Goal: Task Accomplishment & Management: Complete application form

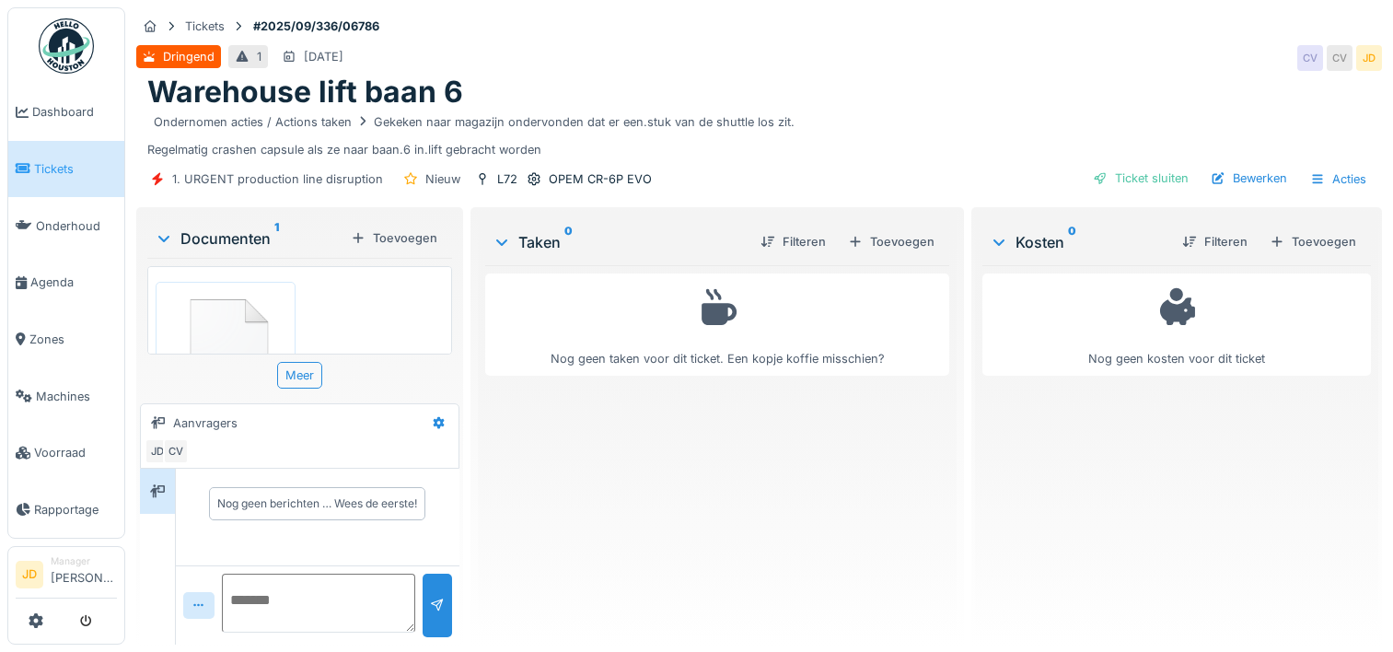
scroll to position [14, 0]
click at [42, 180] on link "Tickets" at bounding box center [66, 169] width 116 height 57
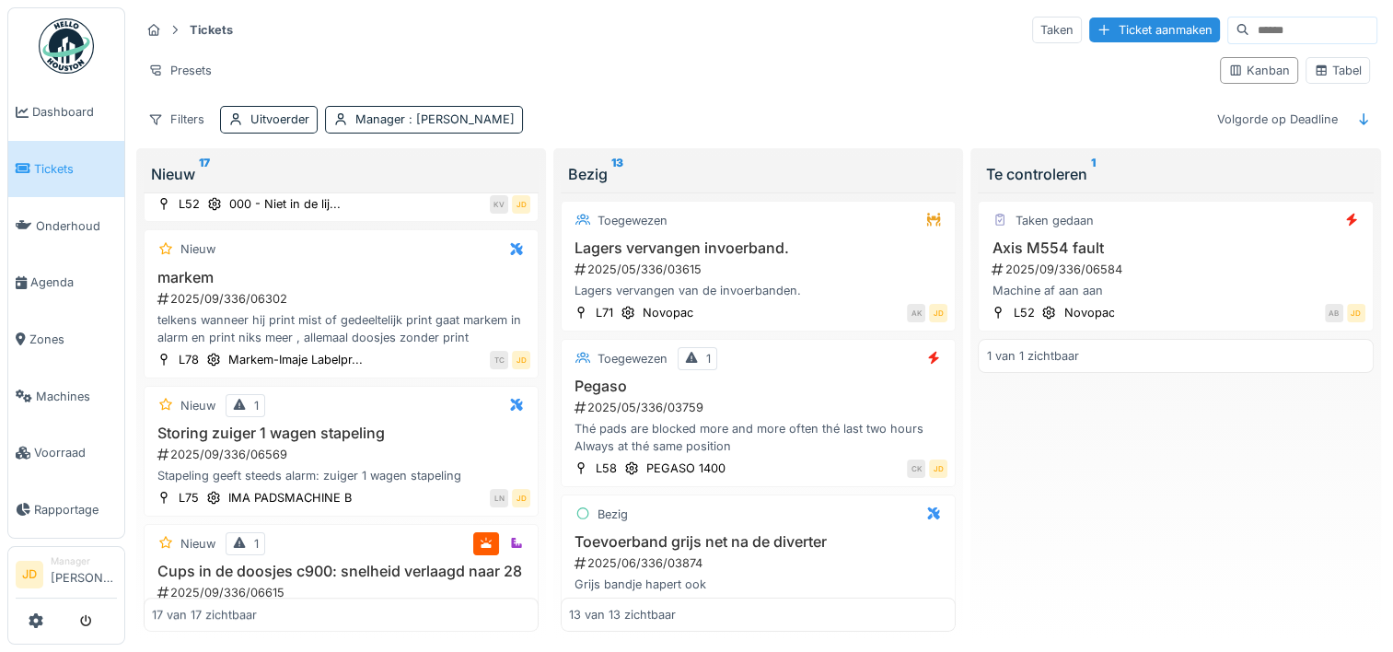
scroll to position [1215, 0]
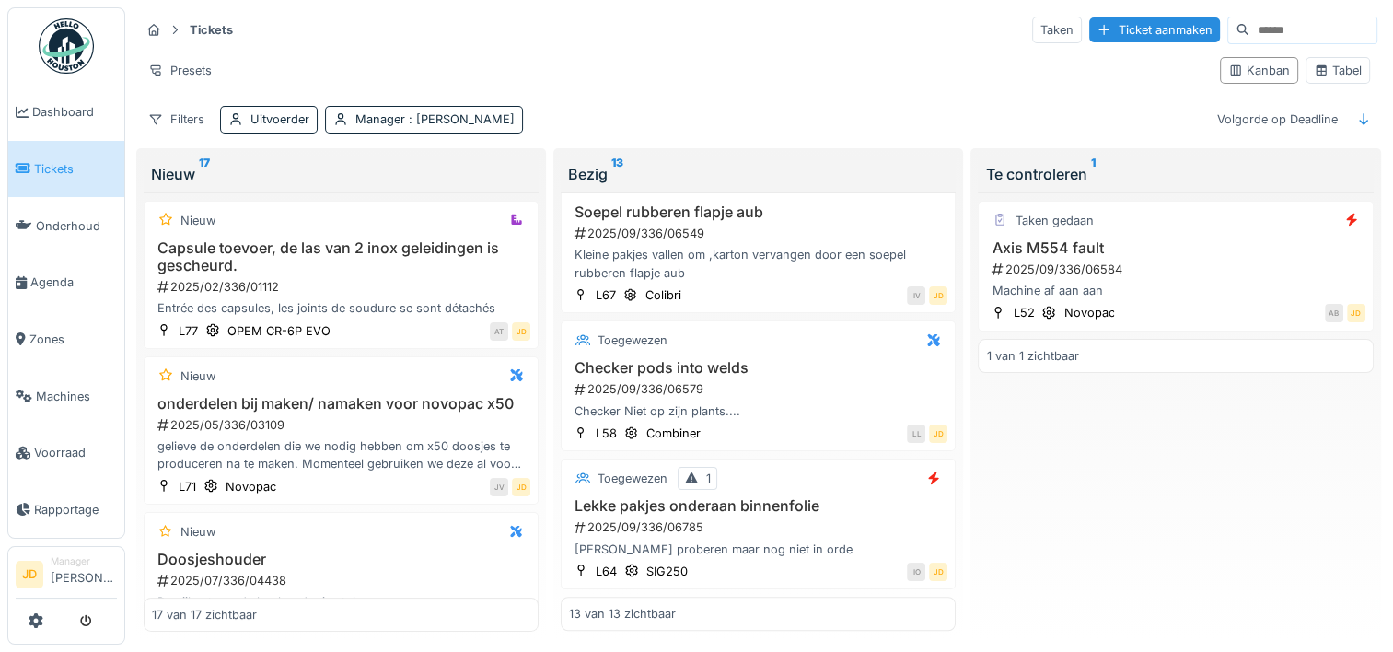
scroll to position [1511, 0]
click at [828, 501] on h3 "Lekke pakjes onderaan binnenfolie" at bounding box center [758, 505] width 378 height 17
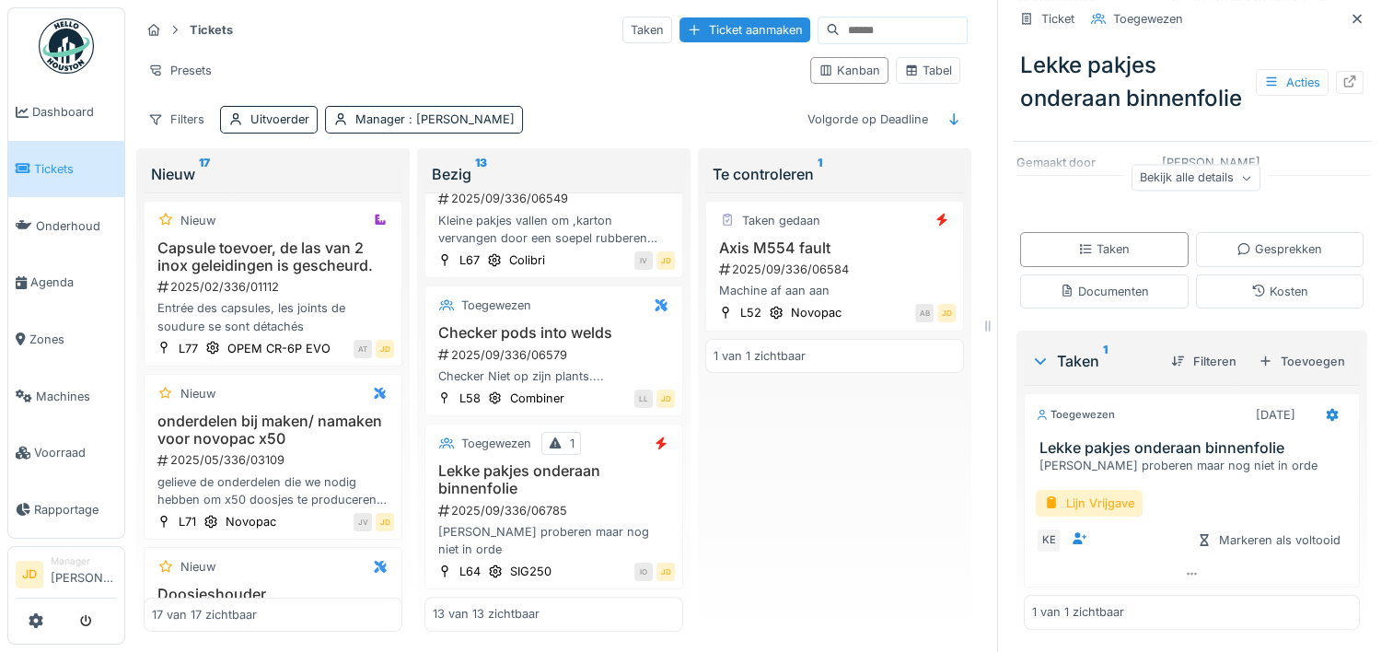
scroll to position [269, 0]
click at [1093, 514] on div "Lijn Vrijgave" at bounding box center [1089, 503] width 107 height 27
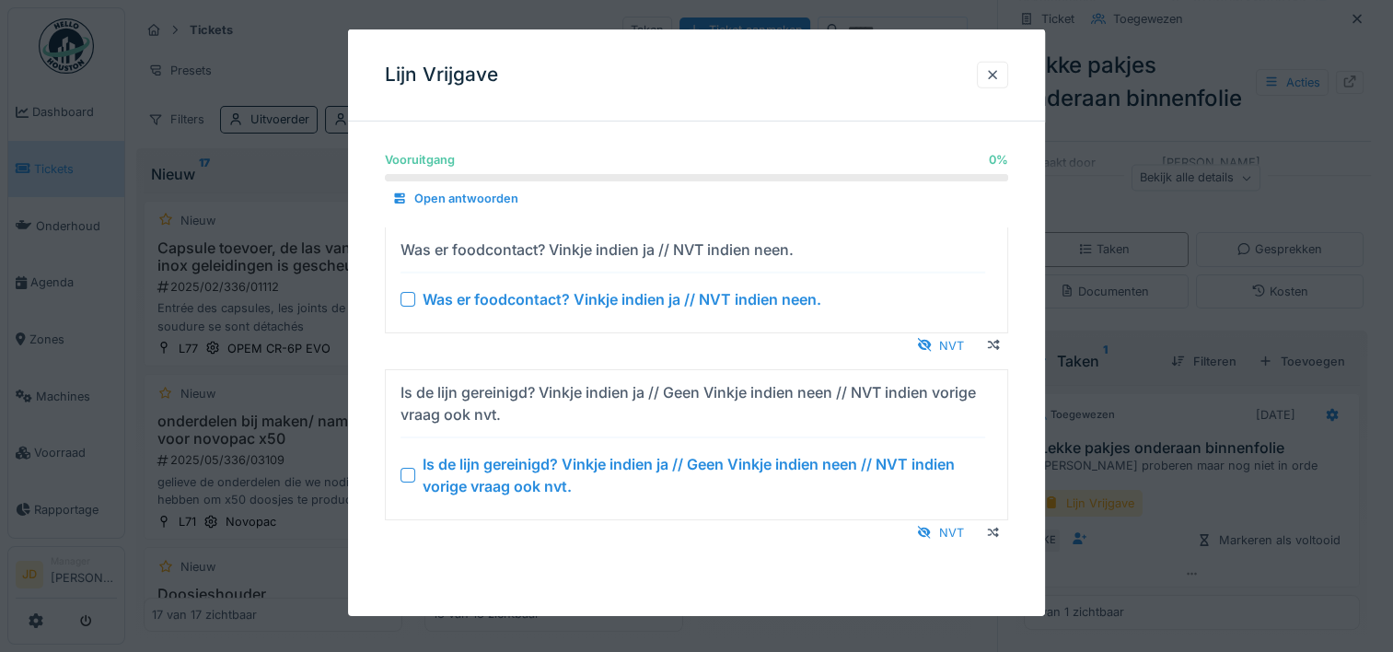
click at [402, 478] on div at bounding box center [408, 475] width 15 height 15
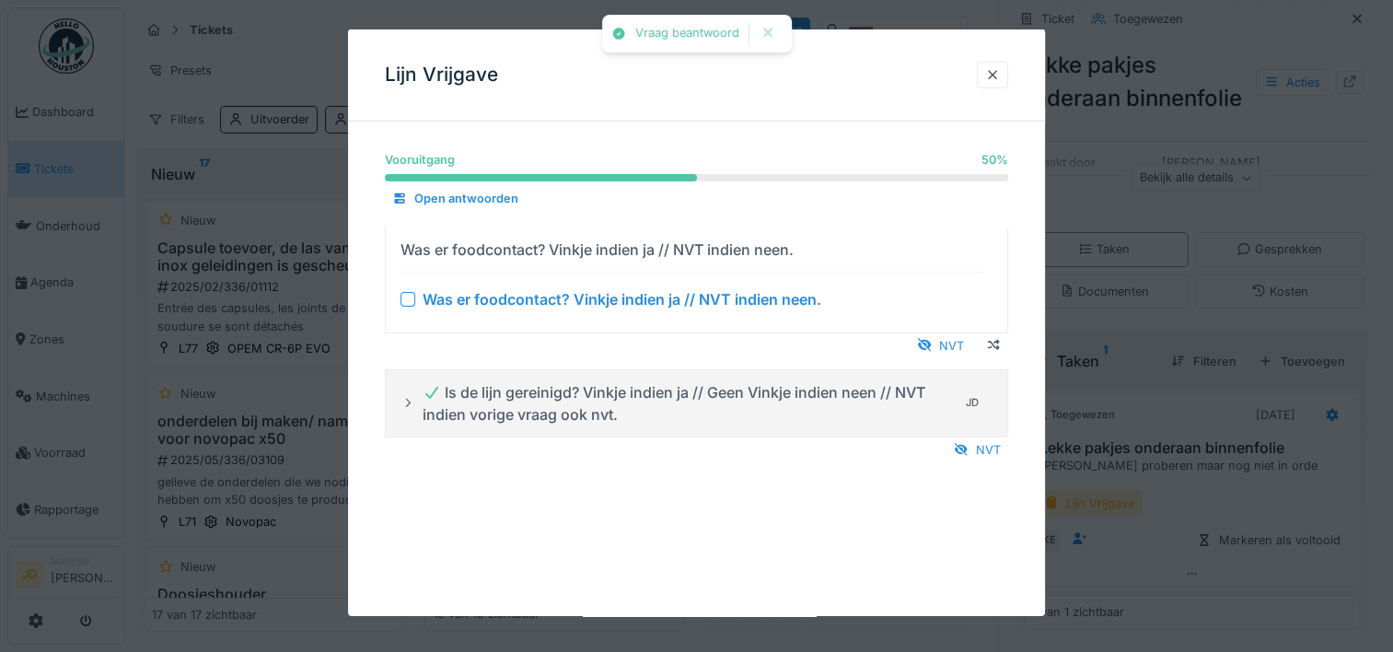
click at [413, 296] on div at bounding box center [408, 298] width 15 height 15
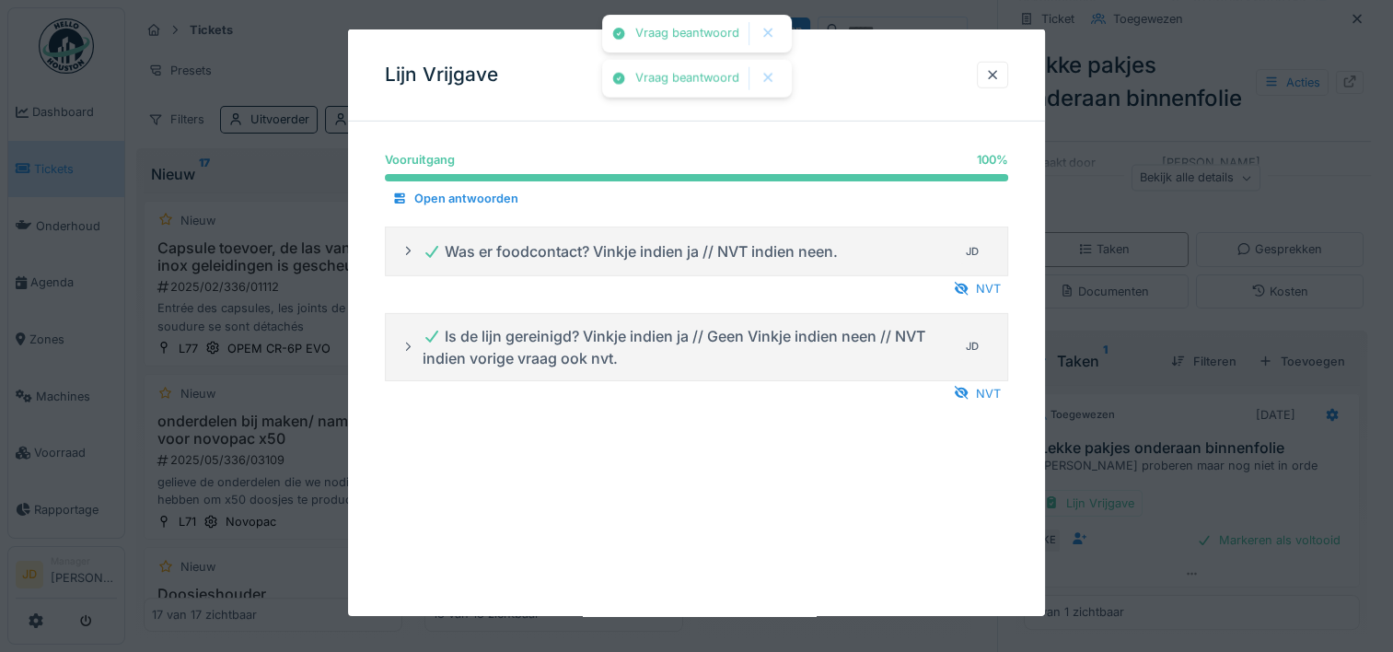
click at [1139, 529] on div at bounding box center [696, 326] width 1393 height 652
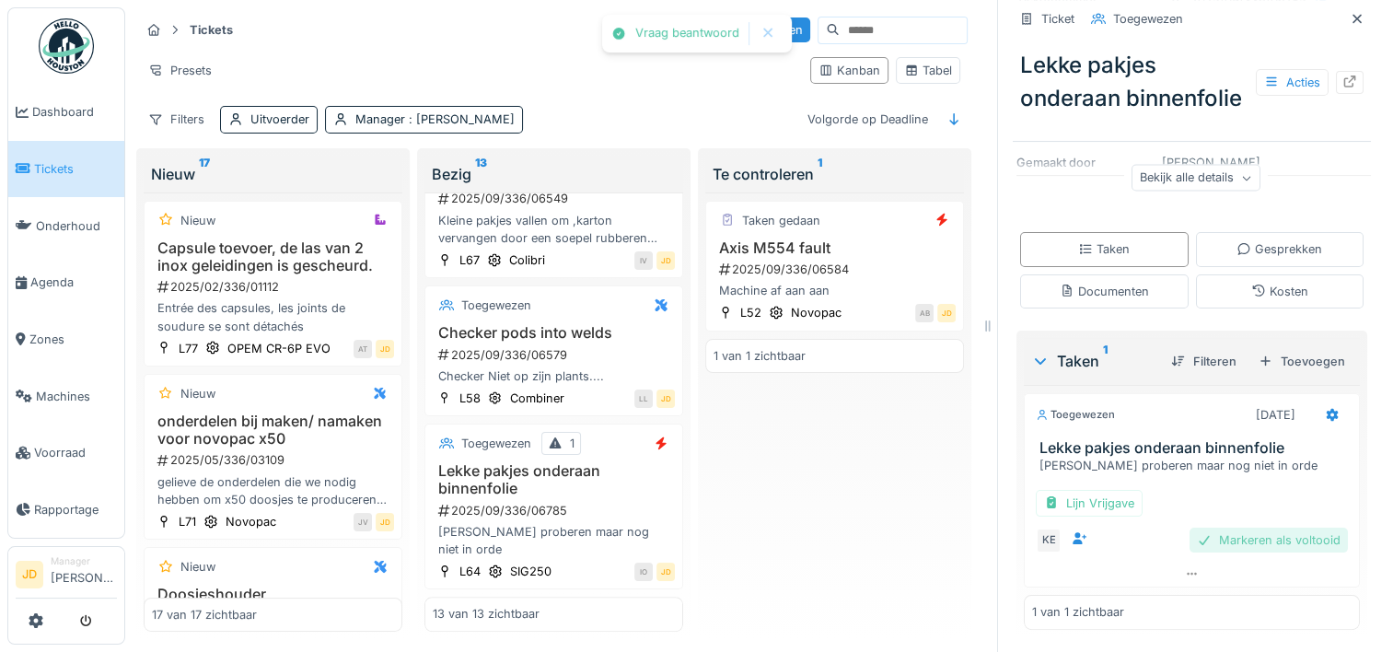
click at [1203, 539] on div "Markeren als voltooid" at bounding box center [1269, 540] width 158 height 25
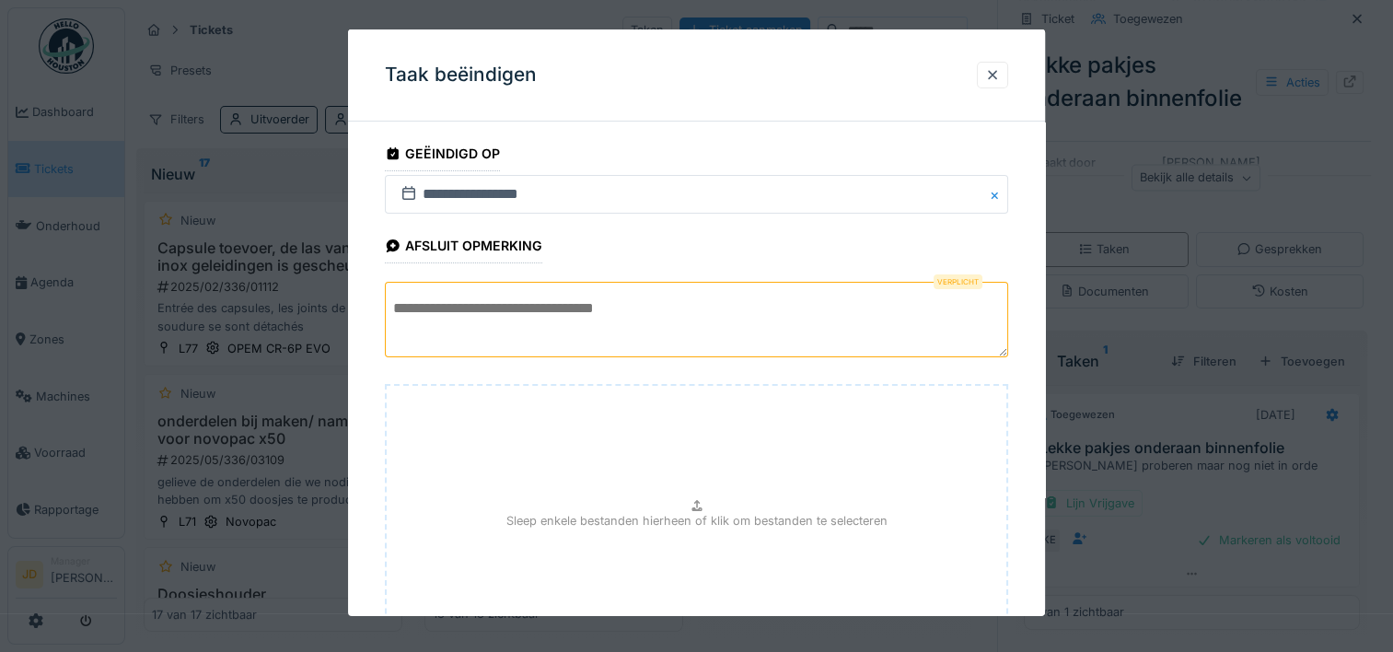
click at [733, 300] on textarea at bounding box center [696, 320] width 623 height 76
click at [532, 307] on textarea at bounding box center [696, 320] width 623 height 76
type textarea "*"
type textarea "**********"
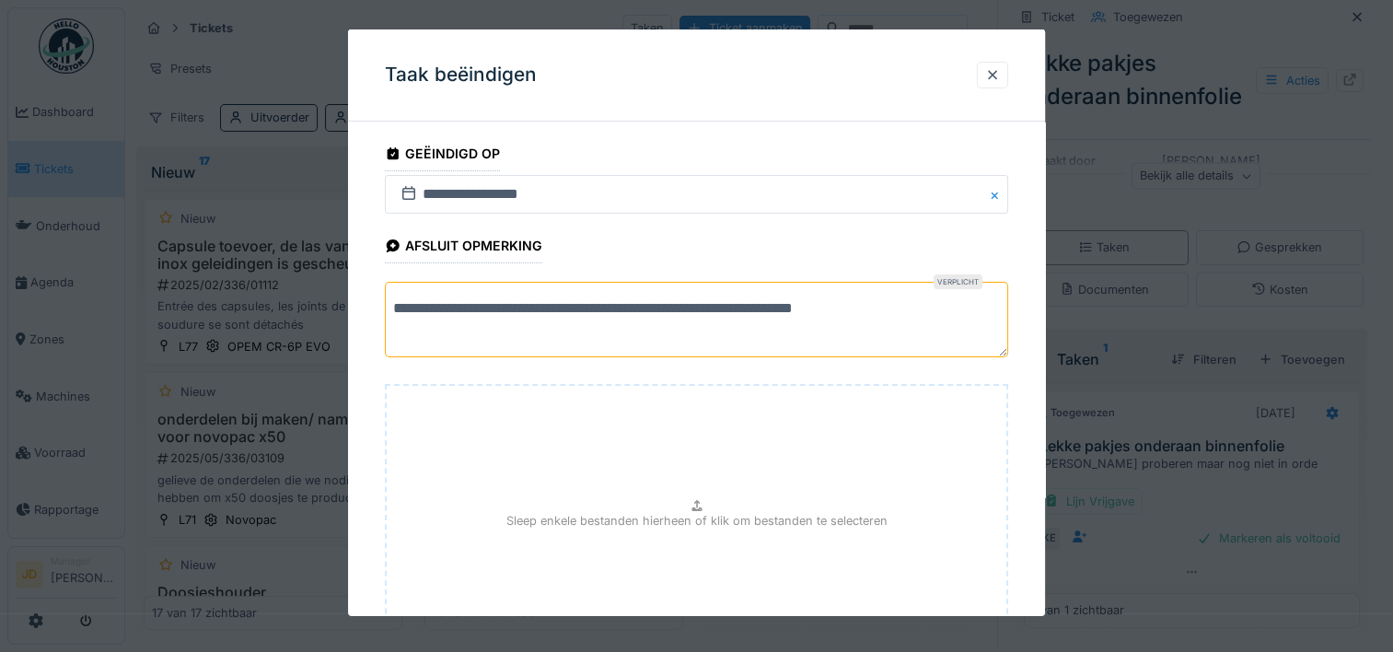
drag, startPoint x: 1035, startPoint y: 344, endPoint x: 1034, endPoint y: 288, distance: 56.2
click at [1034, 288] on div "**********" at bounding box center [696, 458] width 697 height 644
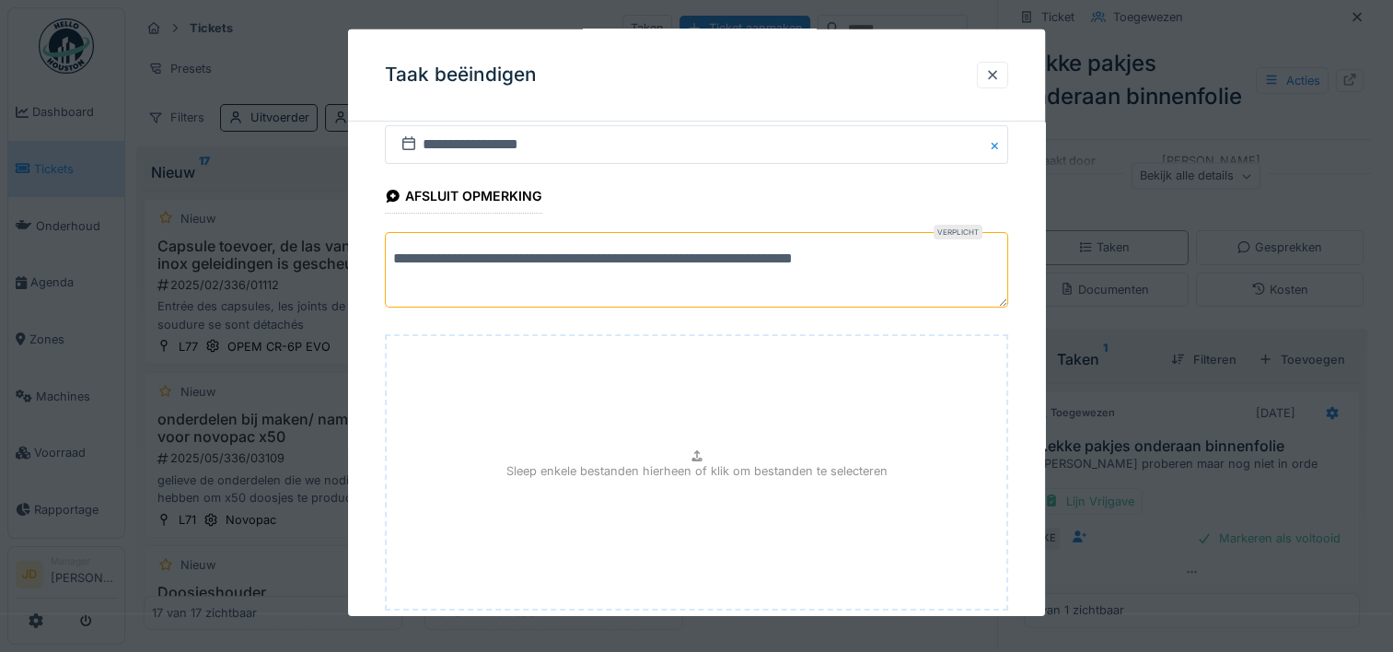
scroll to position [162, 0]
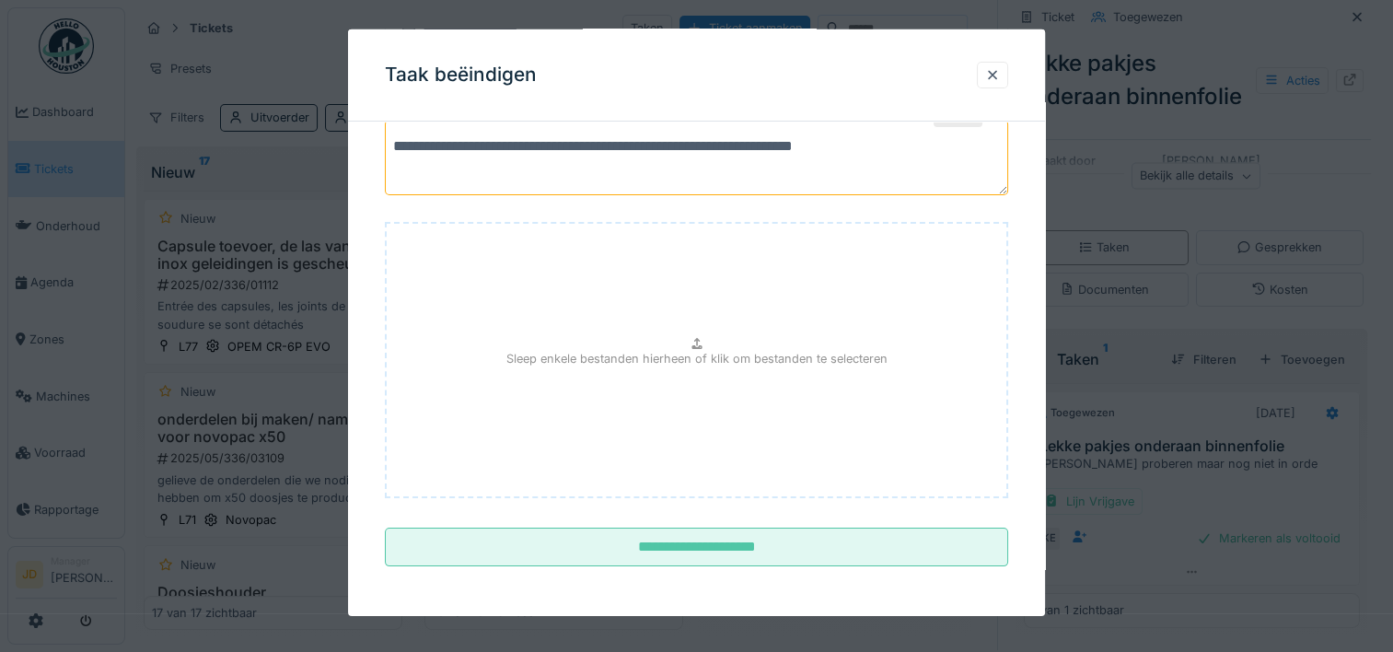
click at [593, 573] on fieldset "**********" at bounding box center [696, 277] width 623 height 607
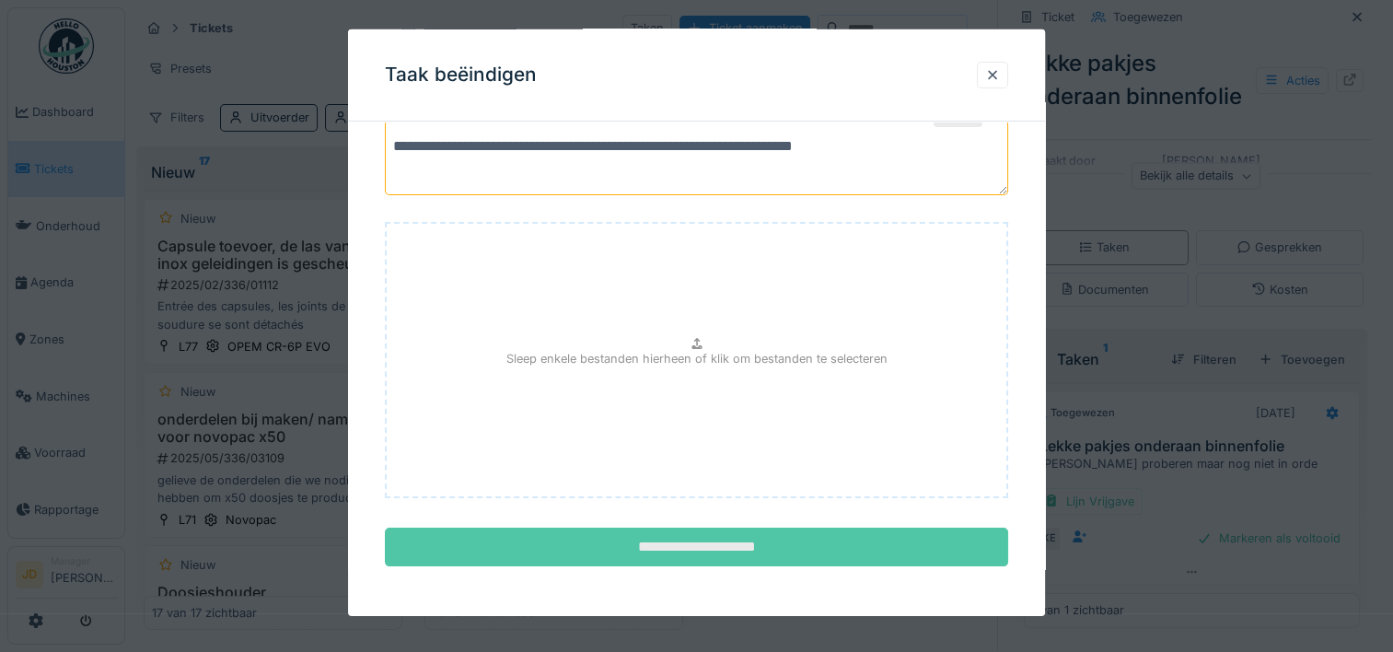
click at [622, 548] on input "**********" at bounding box center [696, 547] width 623 height 39
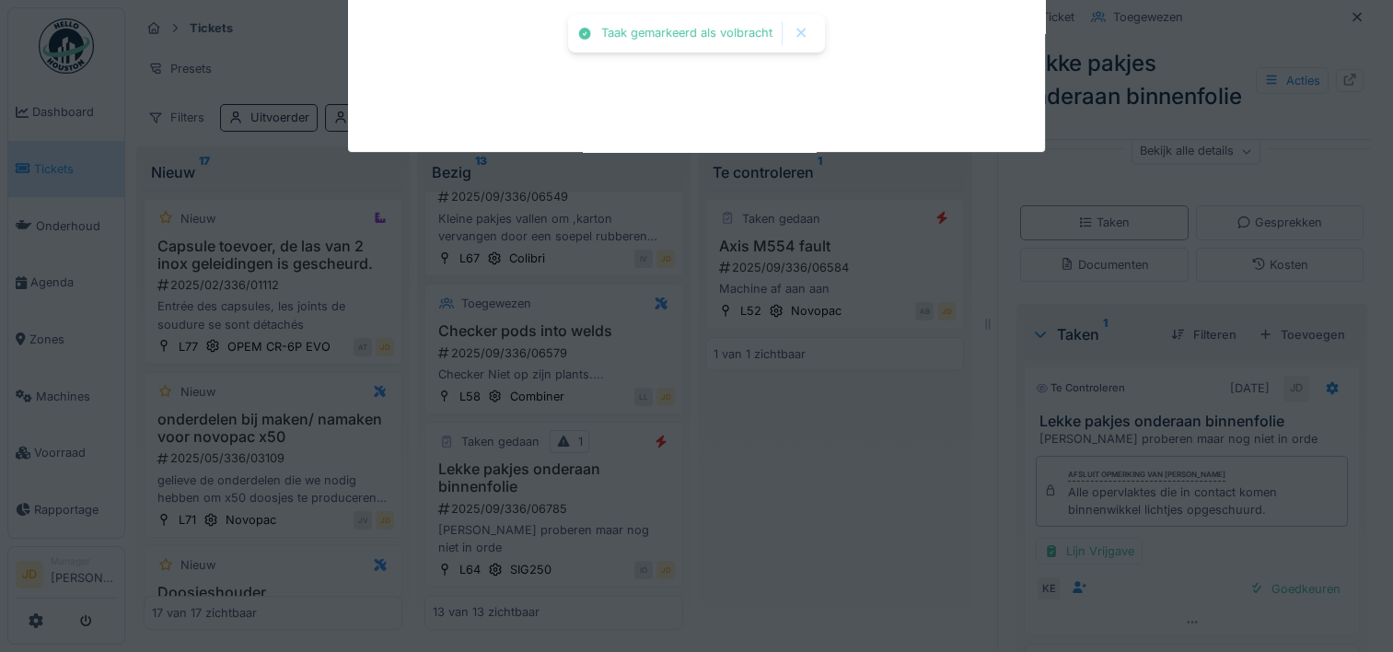
scroll to position [295, 0]
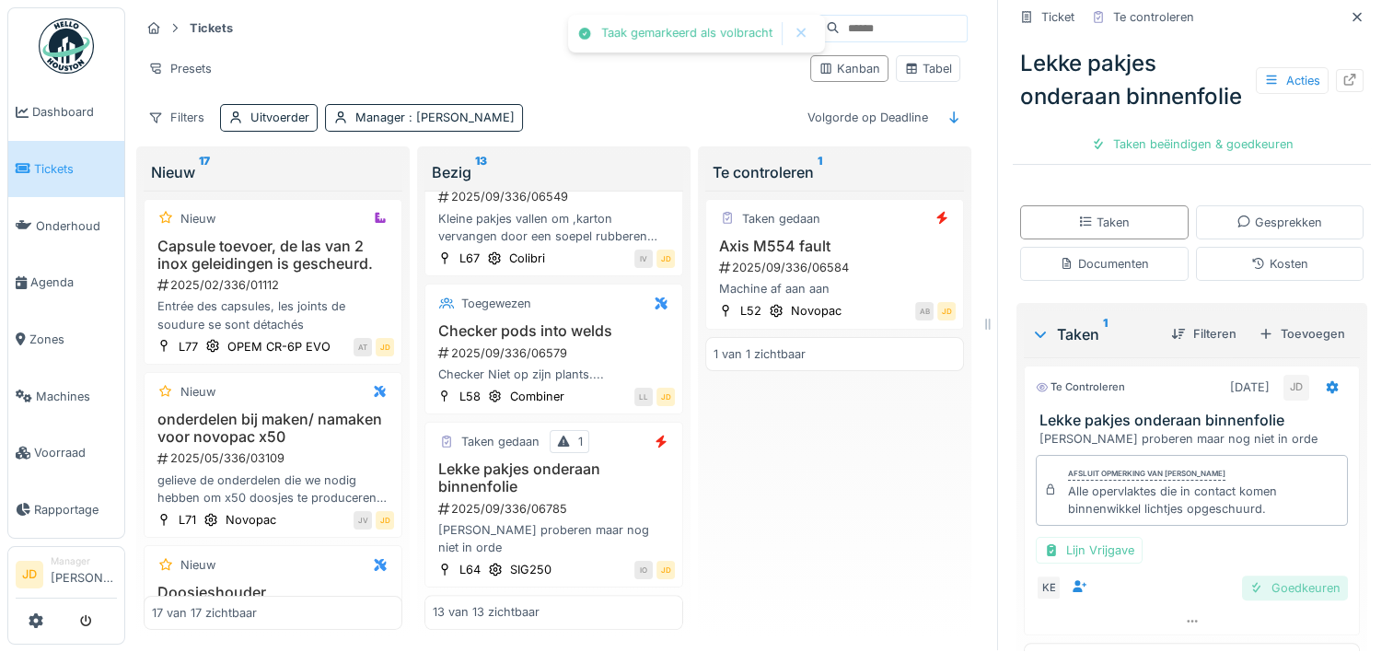
click at [1278, 600] on div "Goedkeuren" at bounding box center [1295, 587] width 106 height 25
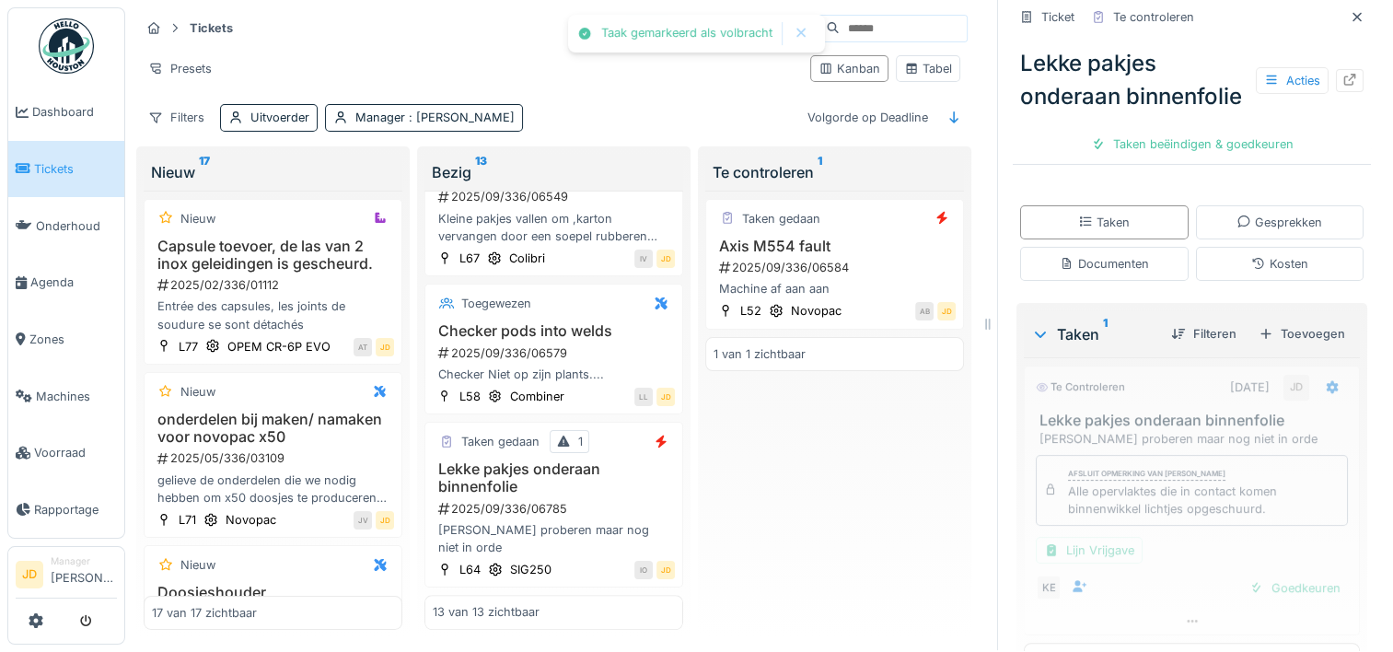
scroll to position [287, 0]
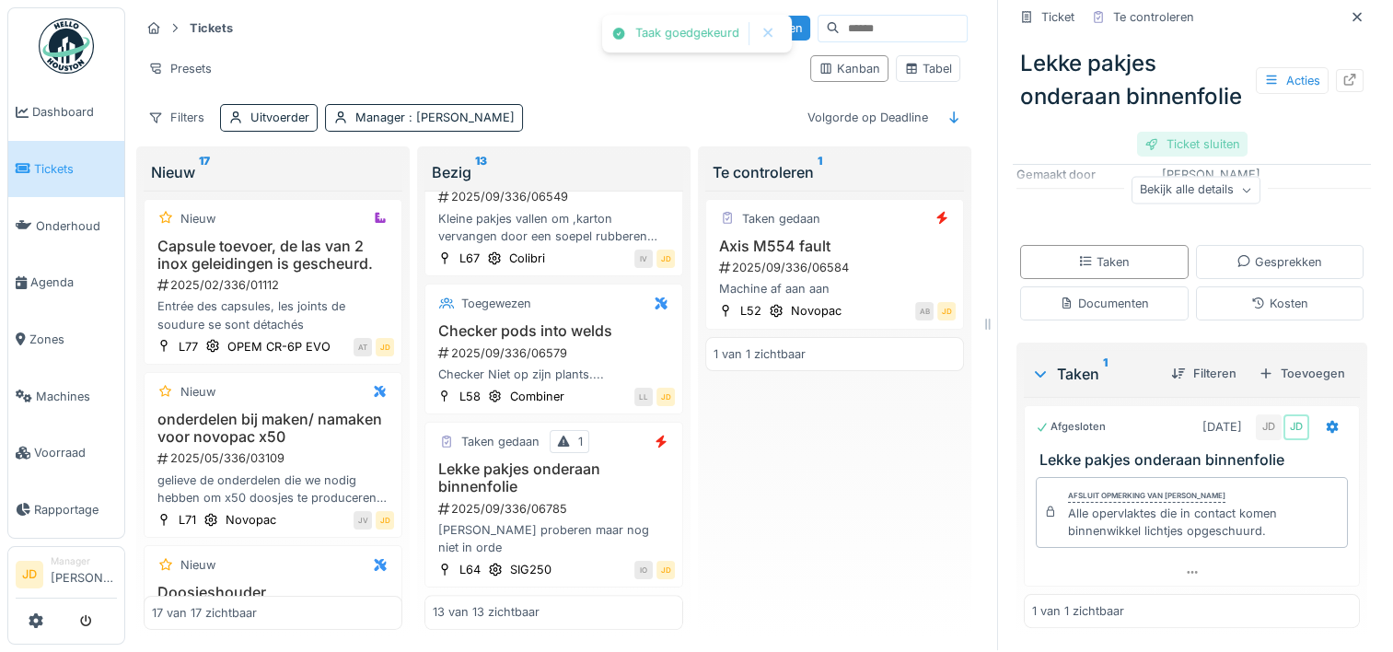
click at [1204, 155] on div "Ticket sluiten" at bounding box center [1192, 144] width 110 height 25
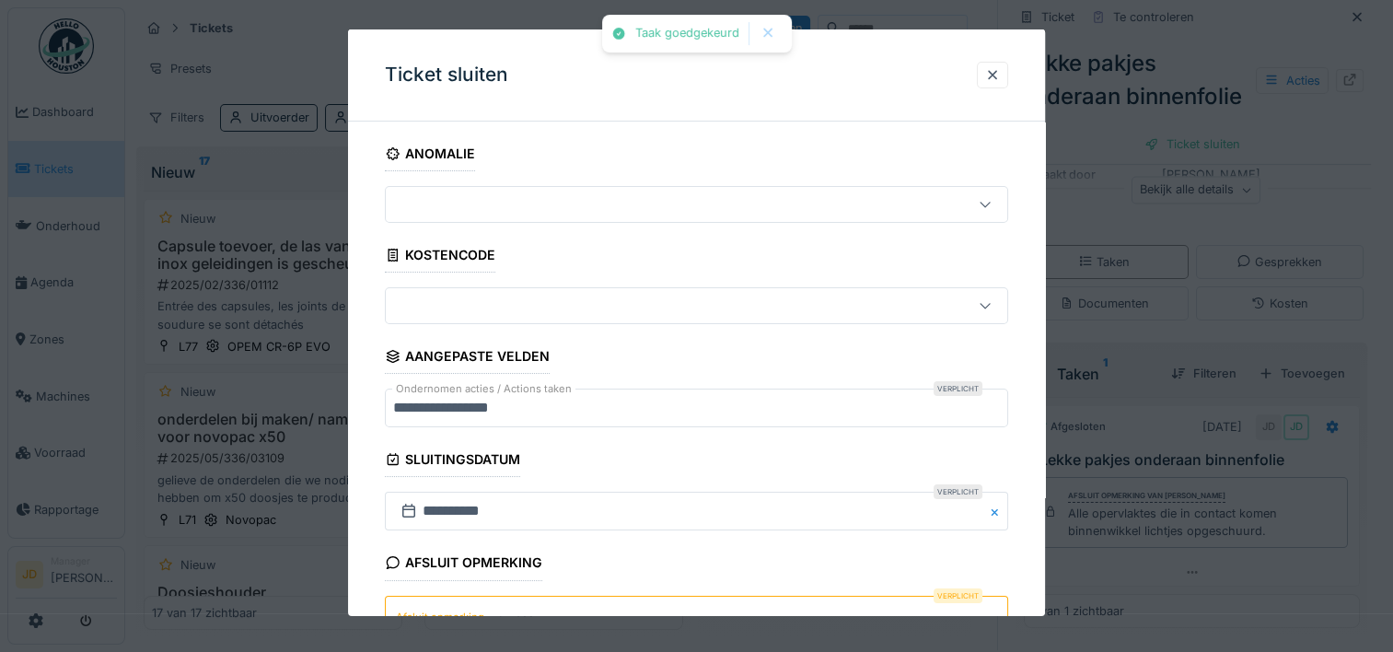
scroll to position [161, 0]
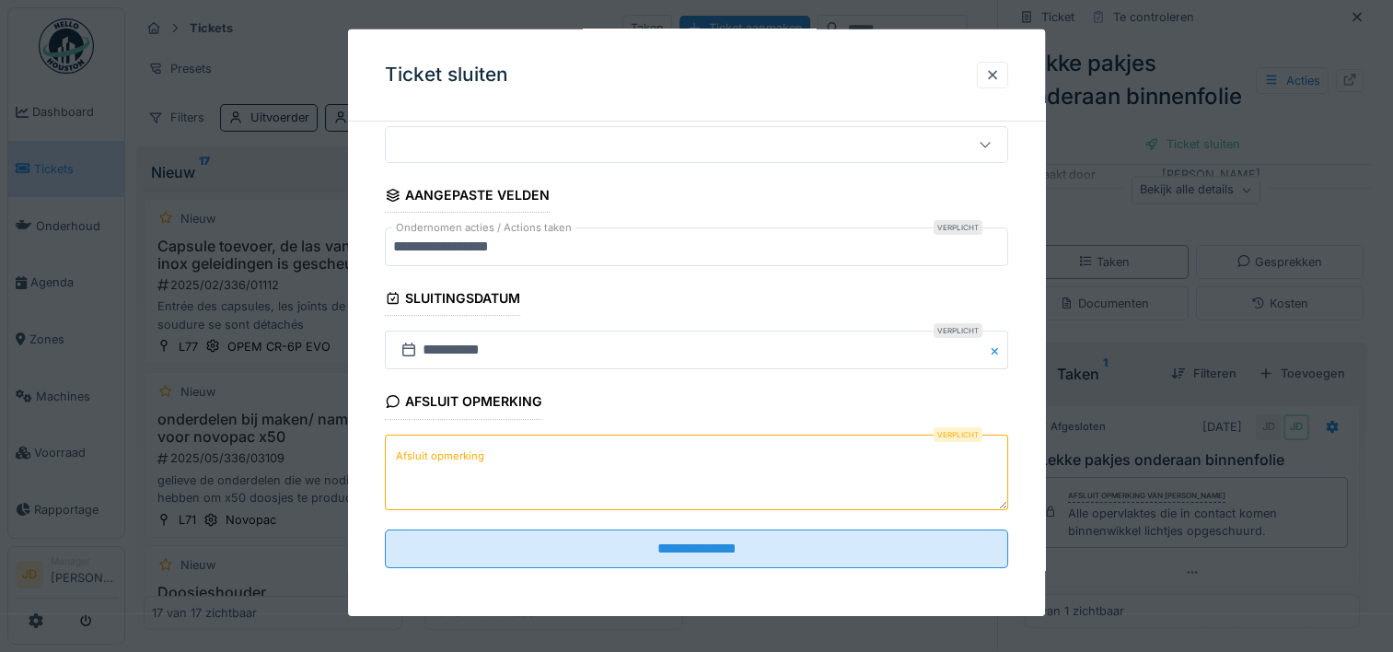
click at [535, 471] on textarea "Afsluit opmerking" at bounding box center [696, 472] width 623 height 76
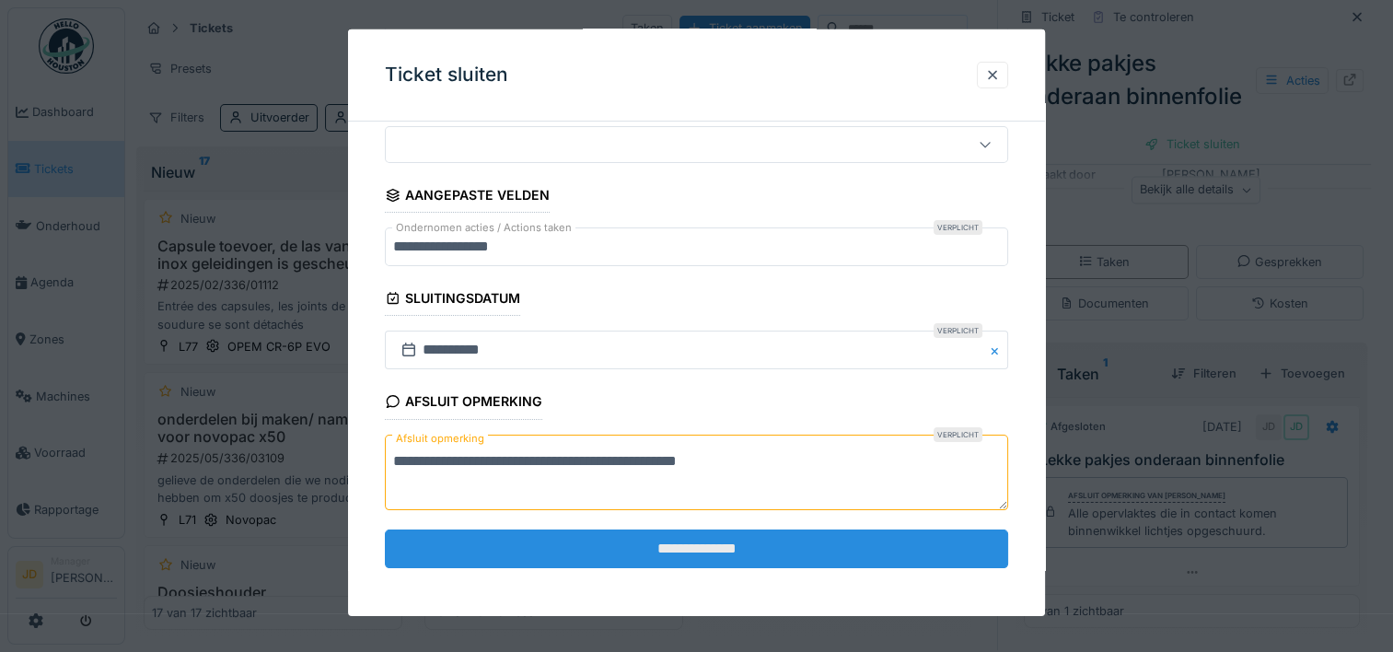
type textarea "**********"
click at [715, 536] on input "**********" at bounding box center [696, 548] width 623 height 39
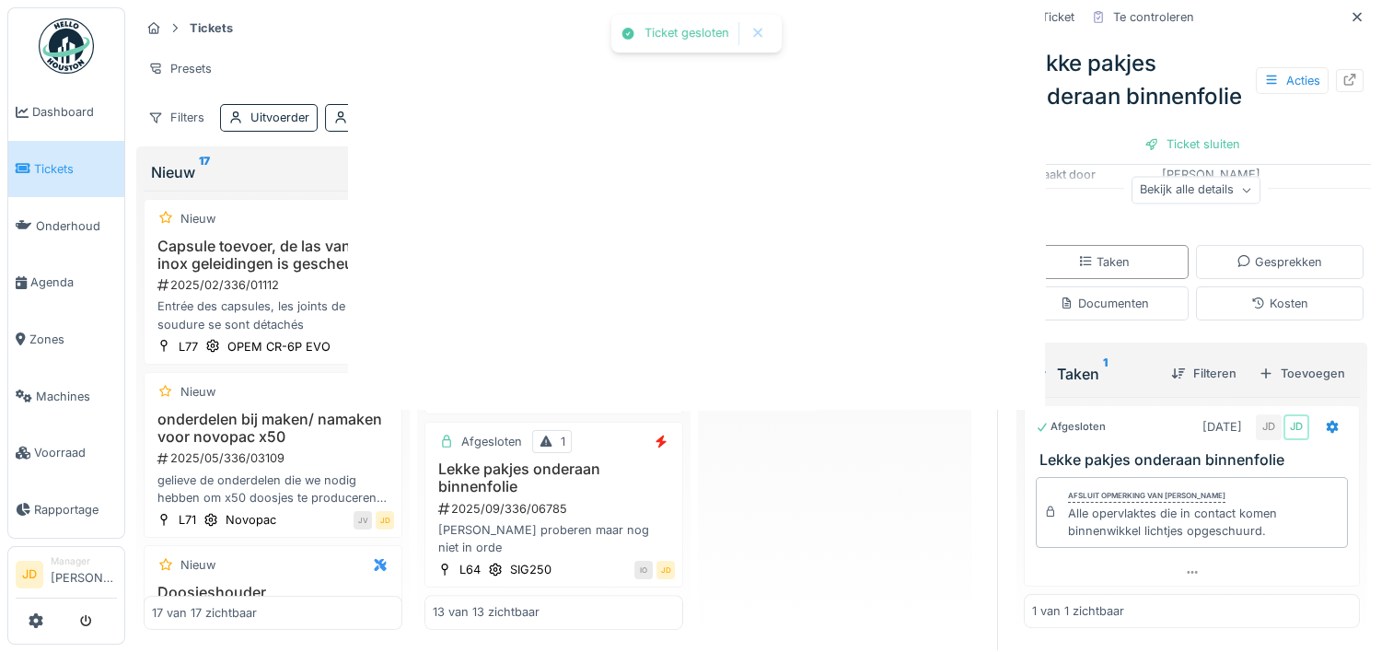
scroll to position [0, 0]
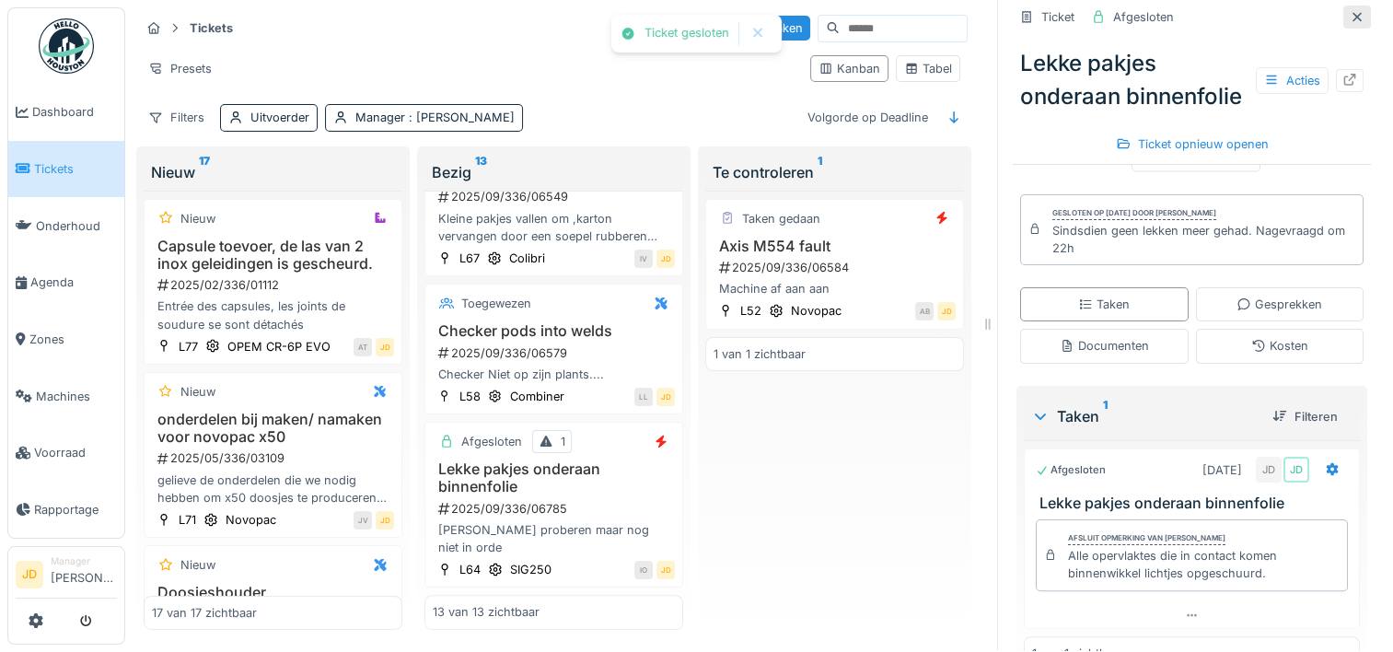
click at [1350, 11] on icon at bounding box center [1357, 17] width 15 height 12
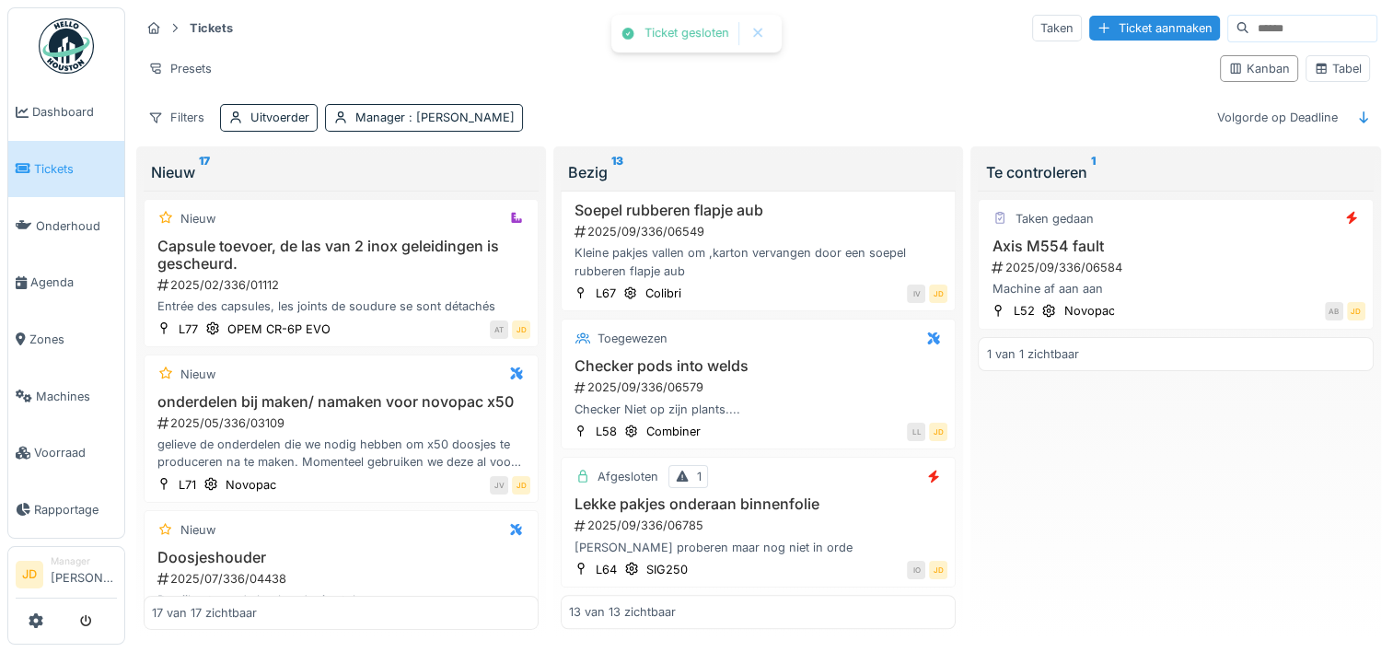
scroll to position [1511, 0]
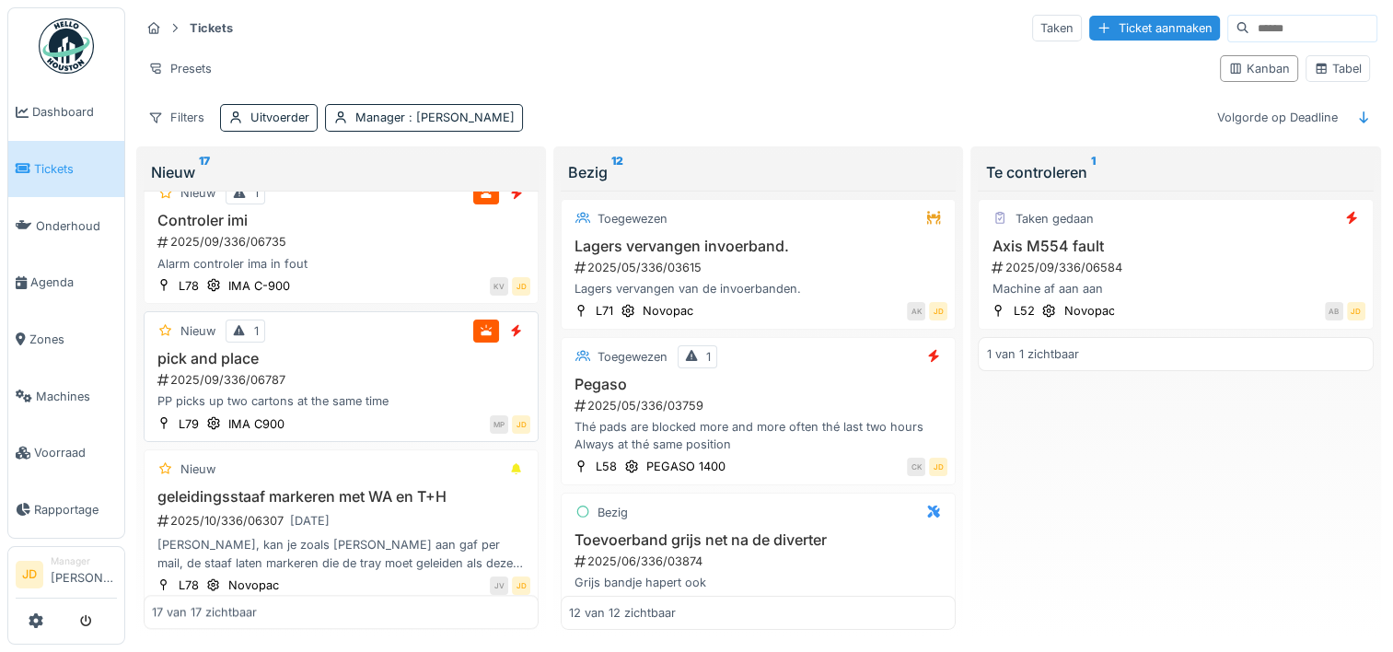
scroll to position [2228, 0]
